Goal: Information Seeking & Learning: Learn about a topic

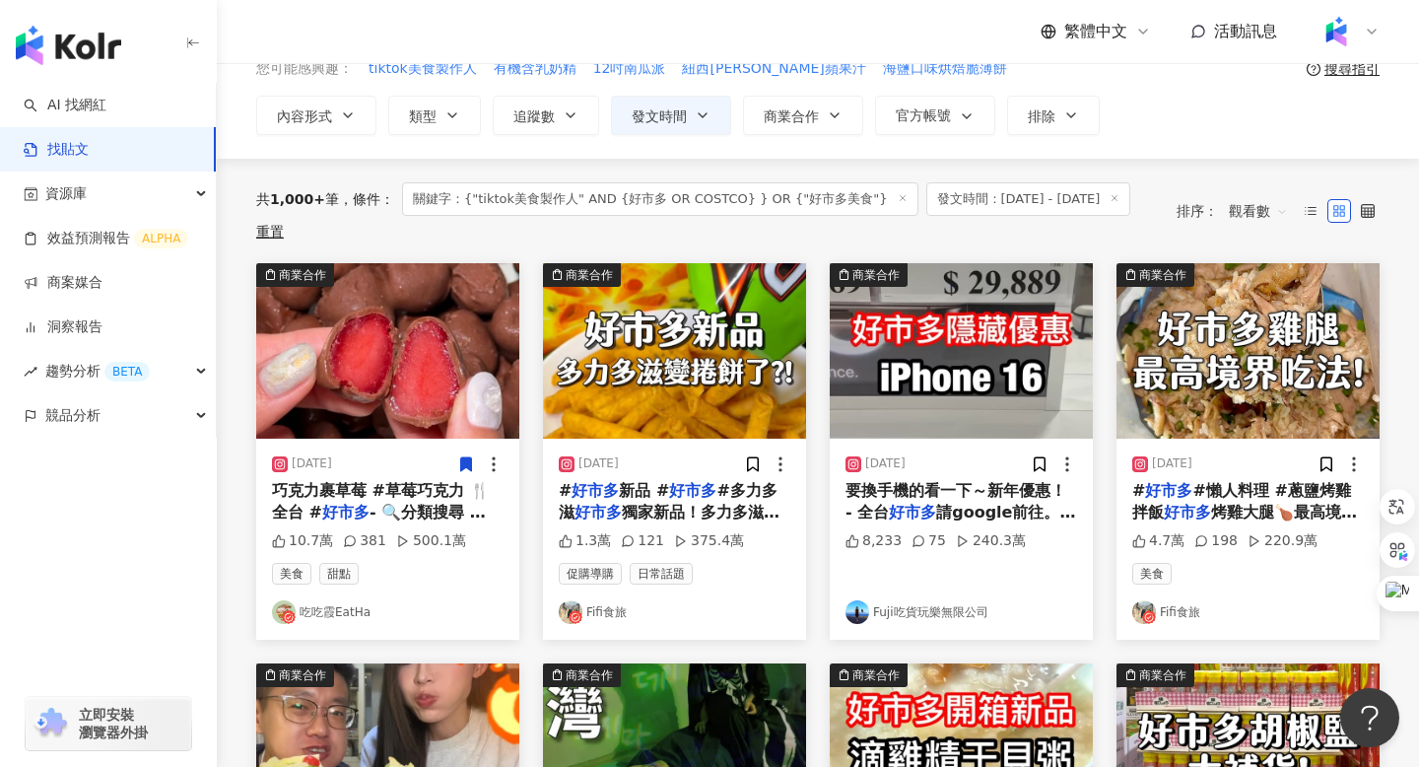
scroll to position [158, 0]
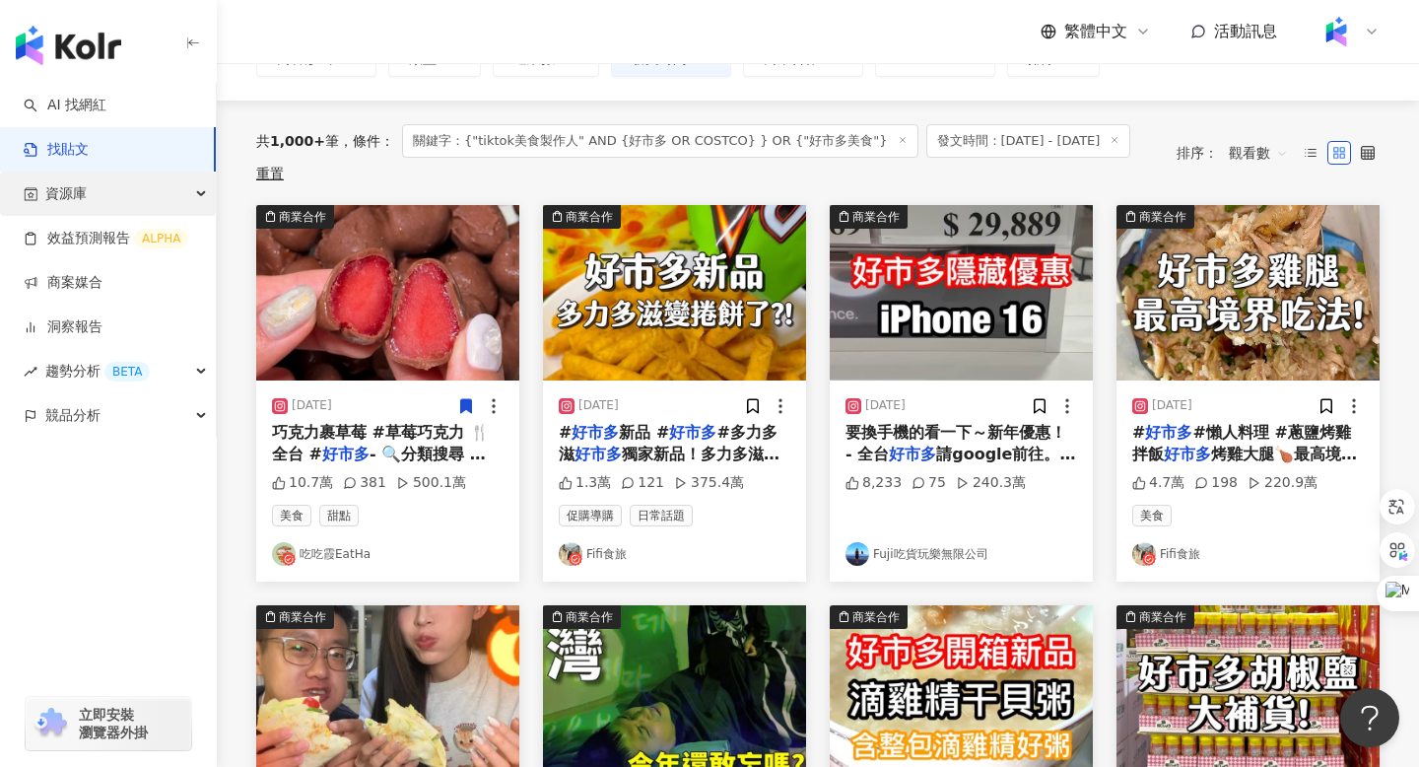
click at [59, 180] on span "資源庫" at bounding box center [65, 194] width 41 height 44
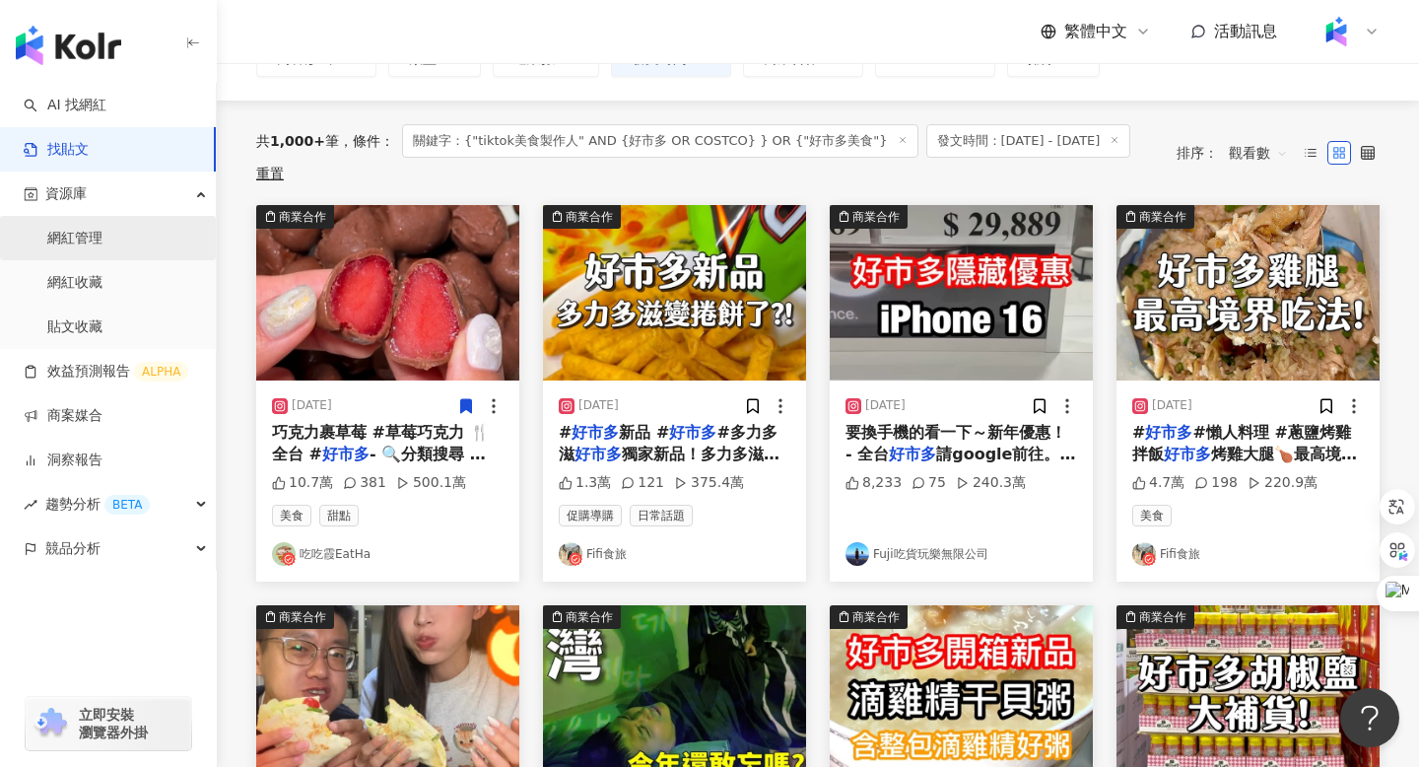
click at [80, 231] on link "網紅管理" at bounding box center [74, 239] width 55 height 20
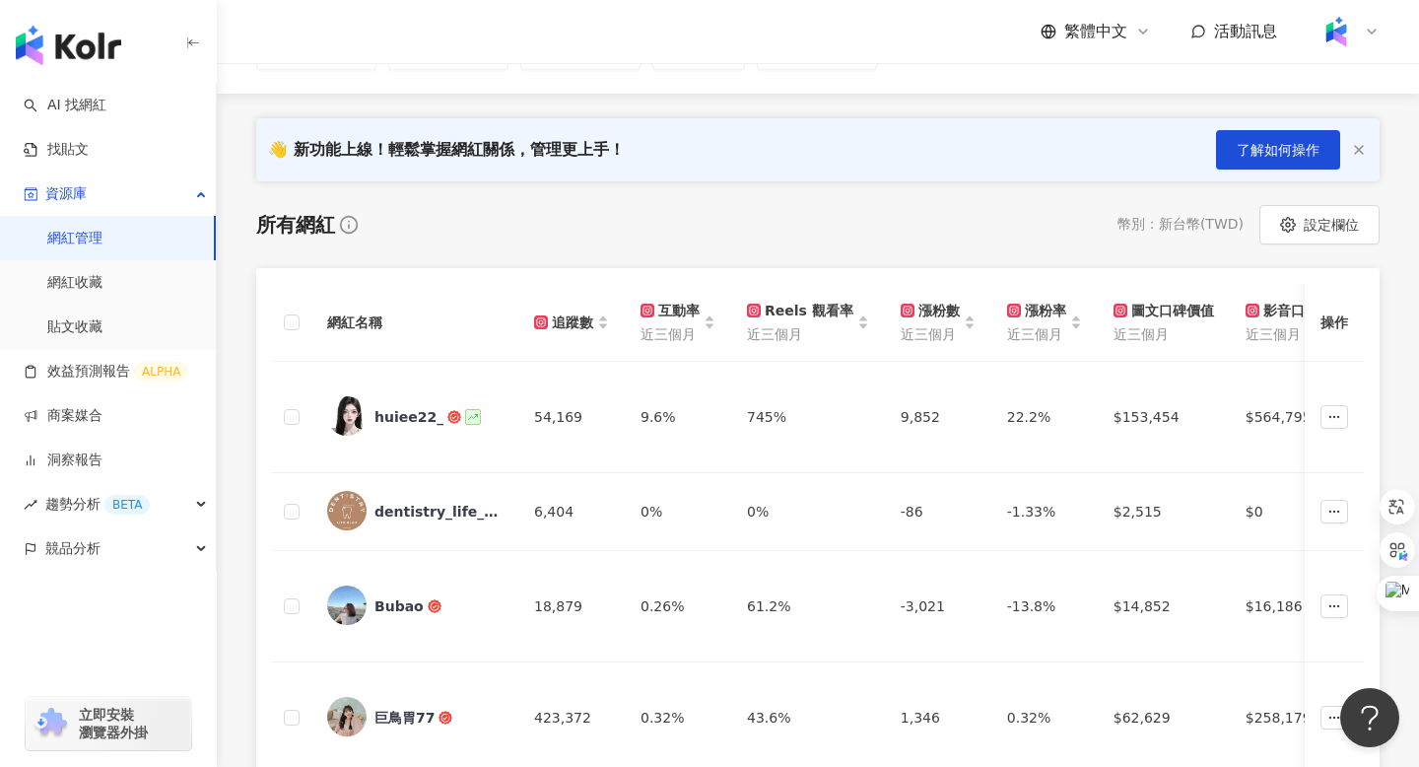
scroll to position [172, 0]
click at [62, 458] on link "洞察報告" at bounding box center [63, 460] width 79 height 20
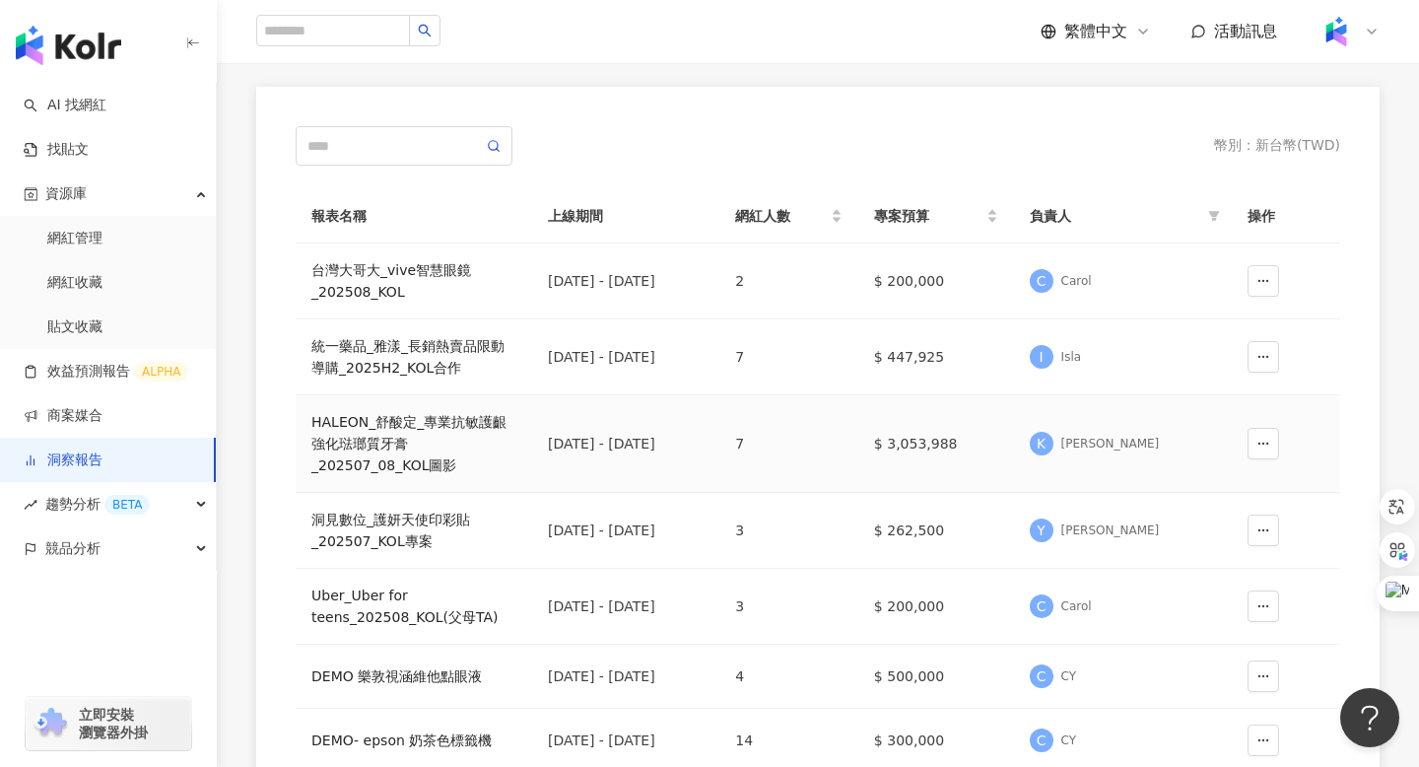
scroll to position [153, 0]
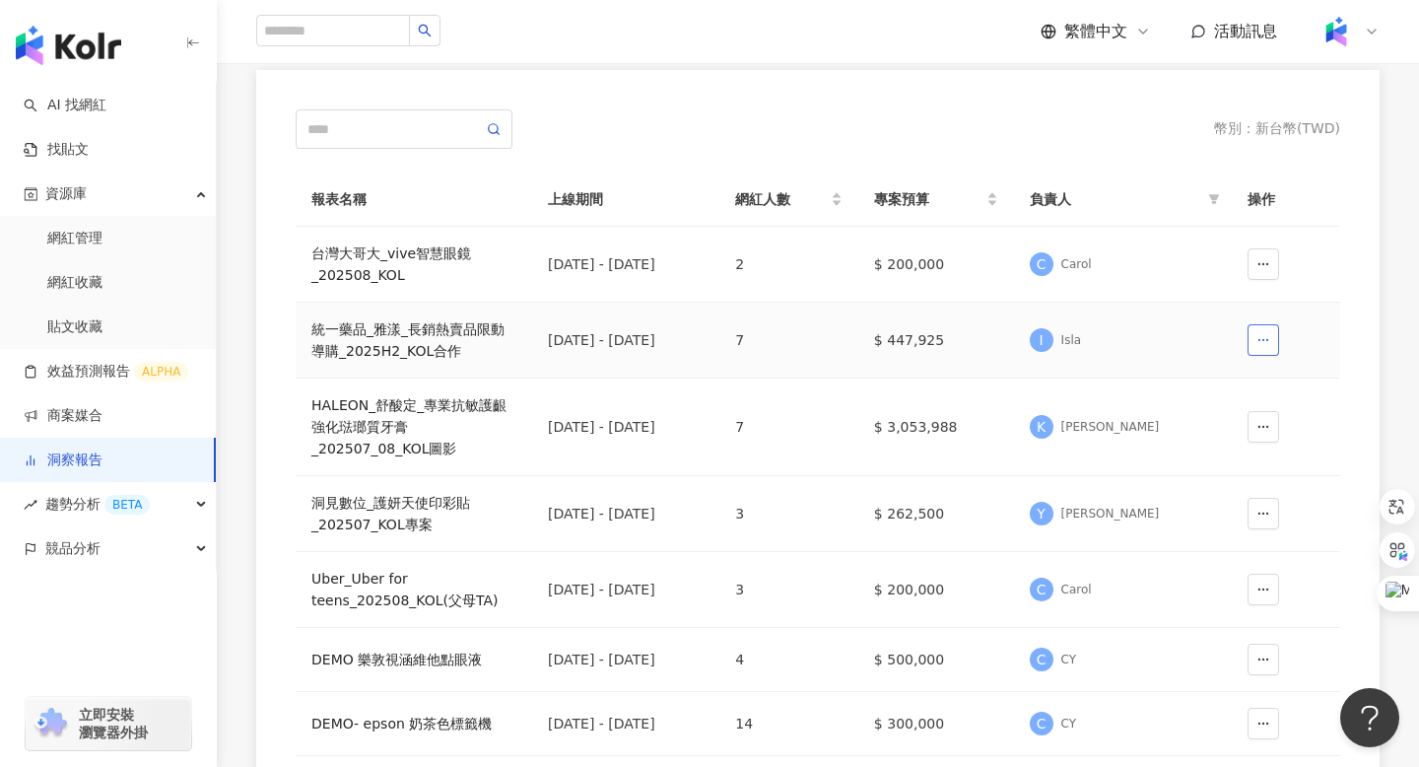
click at [1262, 352] on button "button" at bounding box center [1264, 340] width 32 height 32
click at [379, 334] on div "統一藥品_雅漾_長銷熱賣品限動導購_2025H2_KOL合作" at bounding box center [413, 339] width 205 height 43
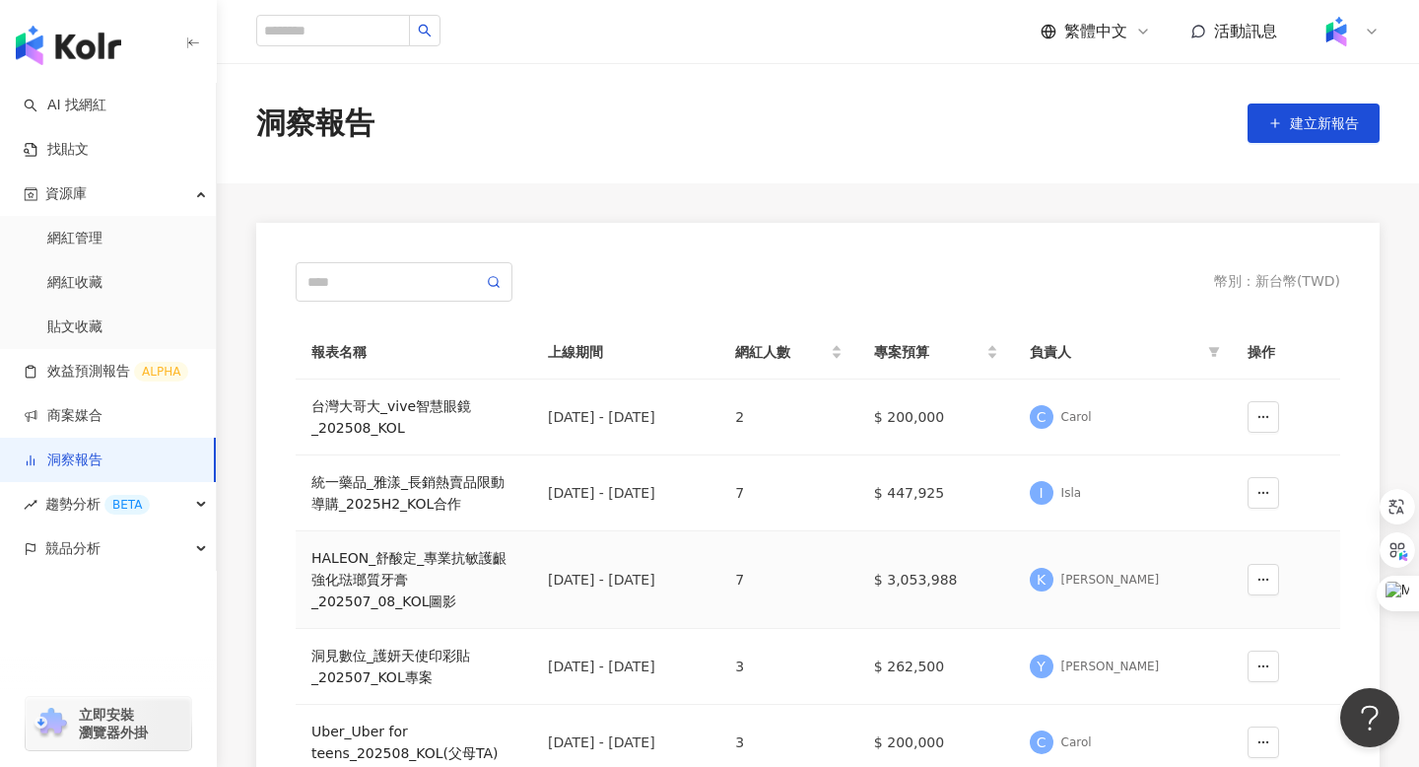
click at [379, 571] on div "HALEON_舒酸定_專業抗敏護齦強化琺瑯質牙膏_202507_08_KOL圖影" at bounding box center [413, 579] width 205 height 65
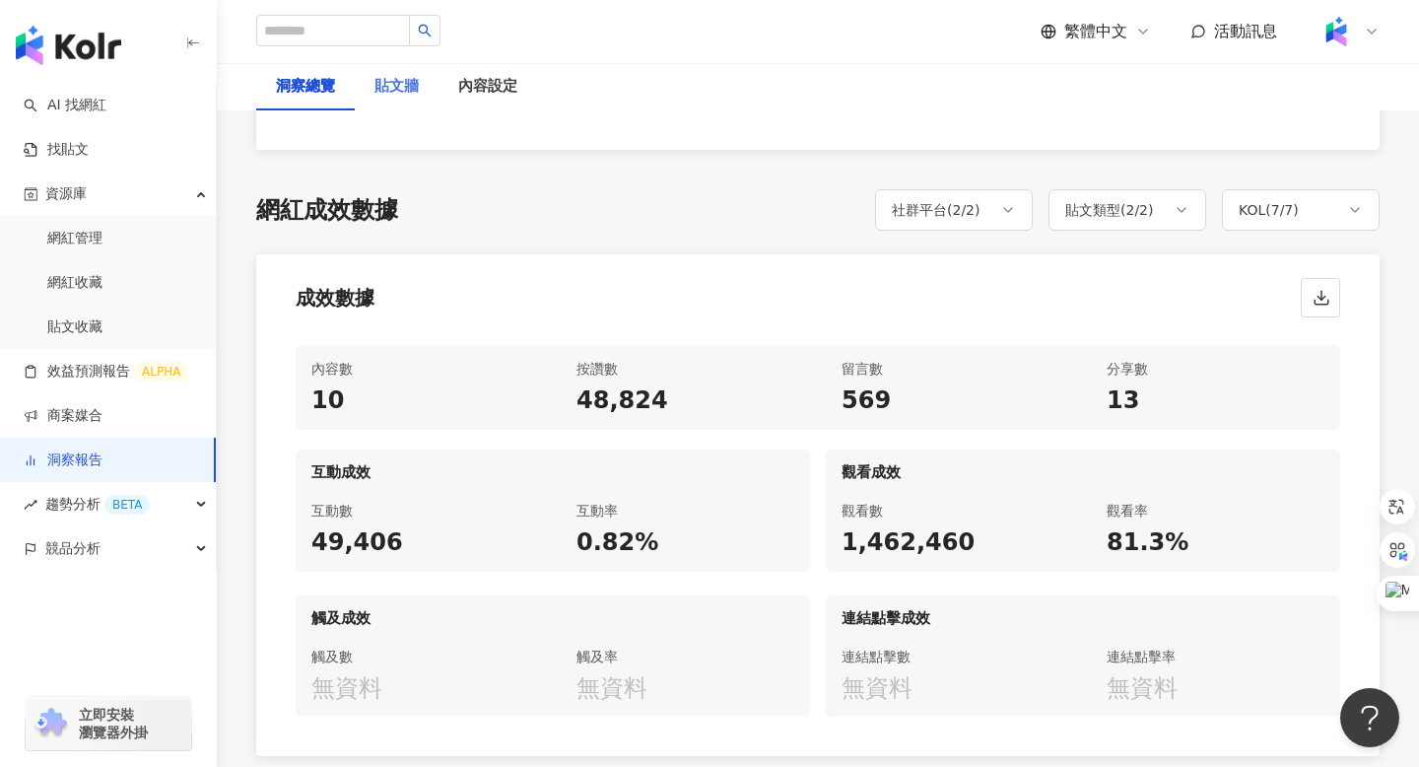
scroll to position [896, 0]
